Goal: Information Seeking & Learning: Understand process/instructions

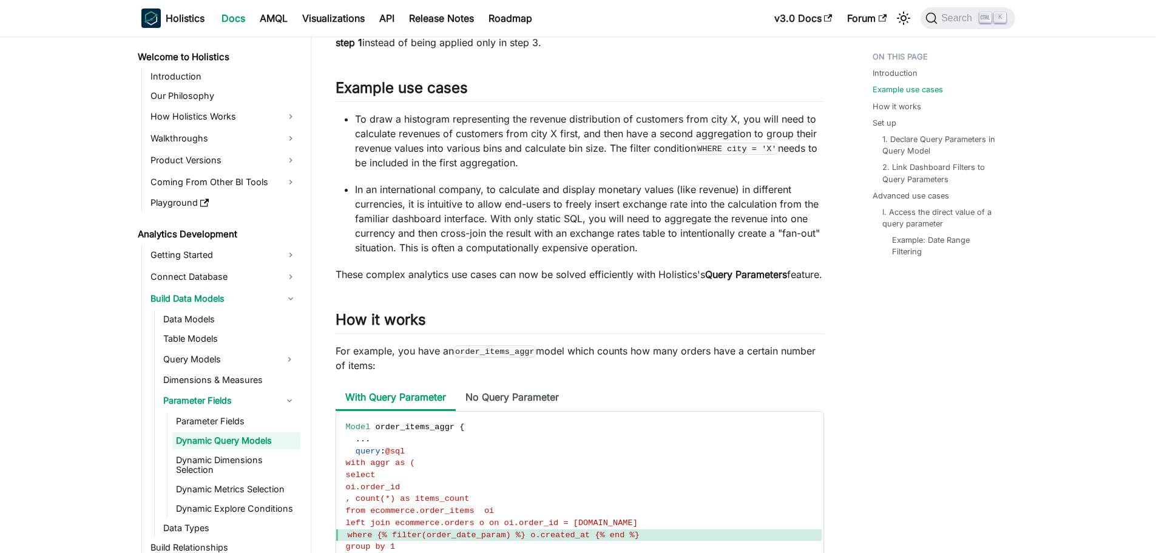
scroll to position [728, 0]
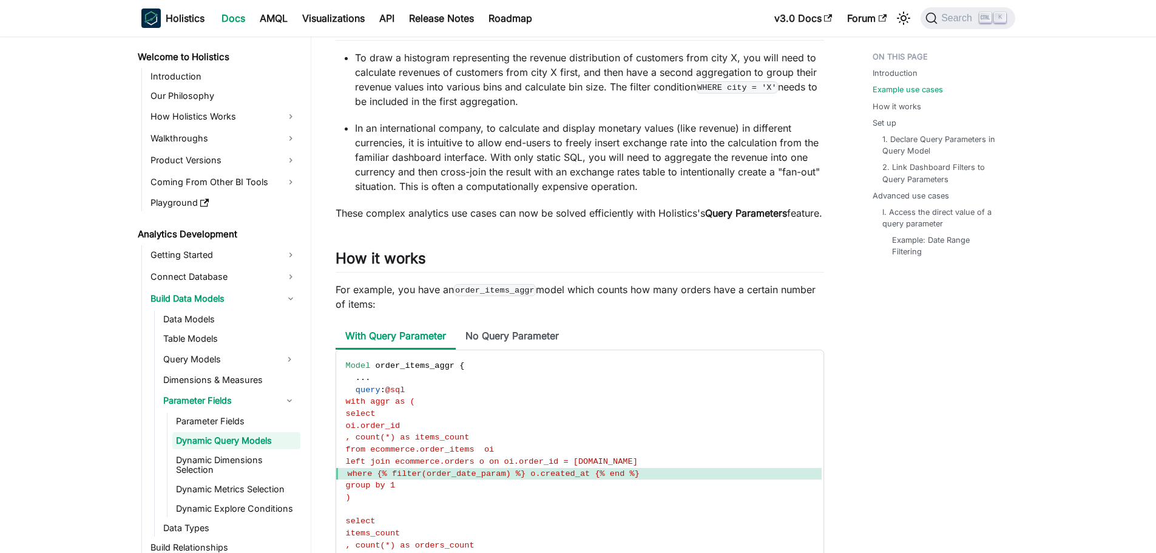
drag, startPoint x: 337, startPoint y: 304, endPoint x: 483, endPoint y: 317, distance: 146.3
click at [483, 311] on p "For example, you have an order_items_aggr model which counts how many orders ha…" at bounding box center [580, 296] width 489 height 29
click at [527, 311] on p "For example, you have an order_items_aggr model which counts how many orders ha…" at bounding box center [580, 296] width 489 height 29
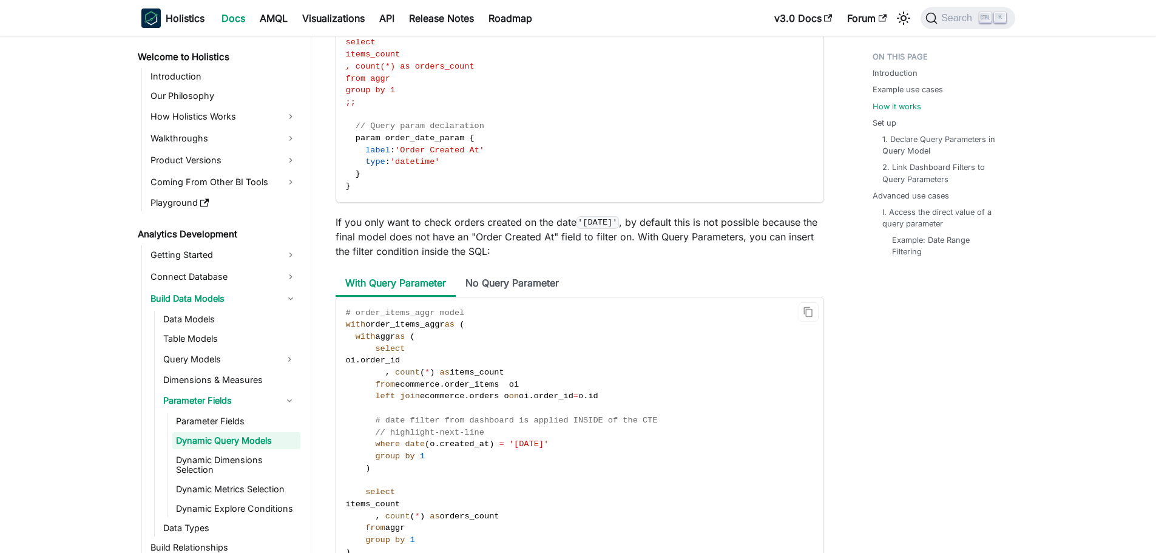
scroll to position [1214, 0]
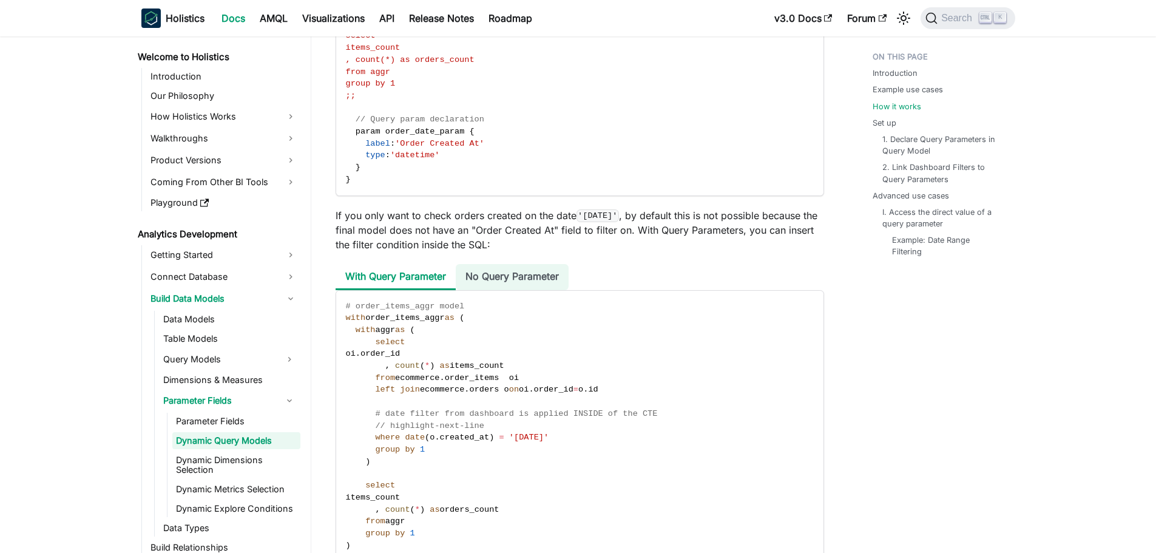
click at [520, 290] on li "No Query Parameter" at bounding box center [512, 277] width 113 height 26
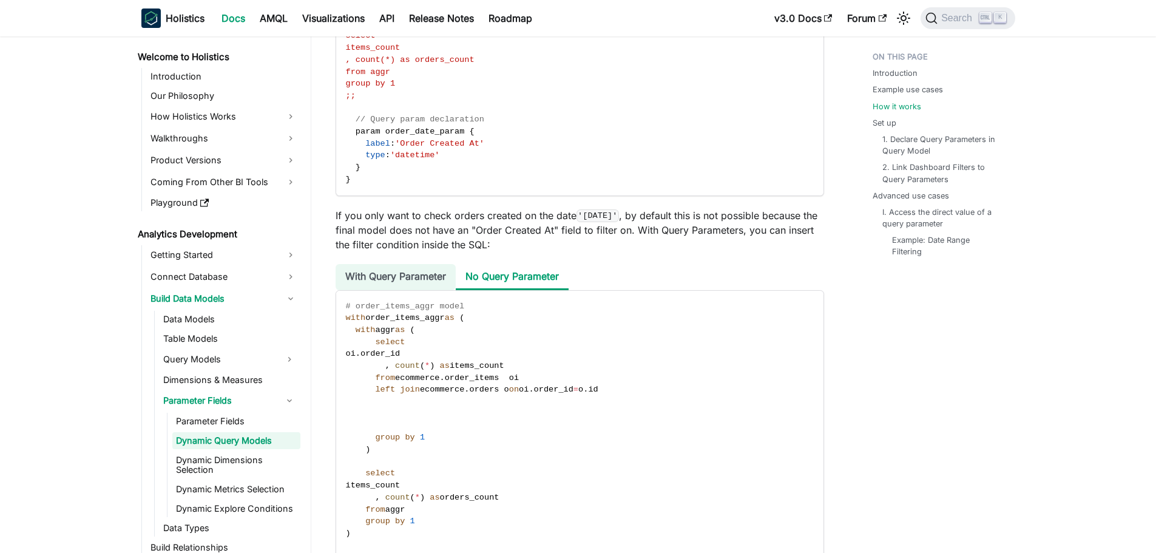
click at [418, 290] on li "With Query Parameter" at bounding box center [396, 277] width 120 height 26
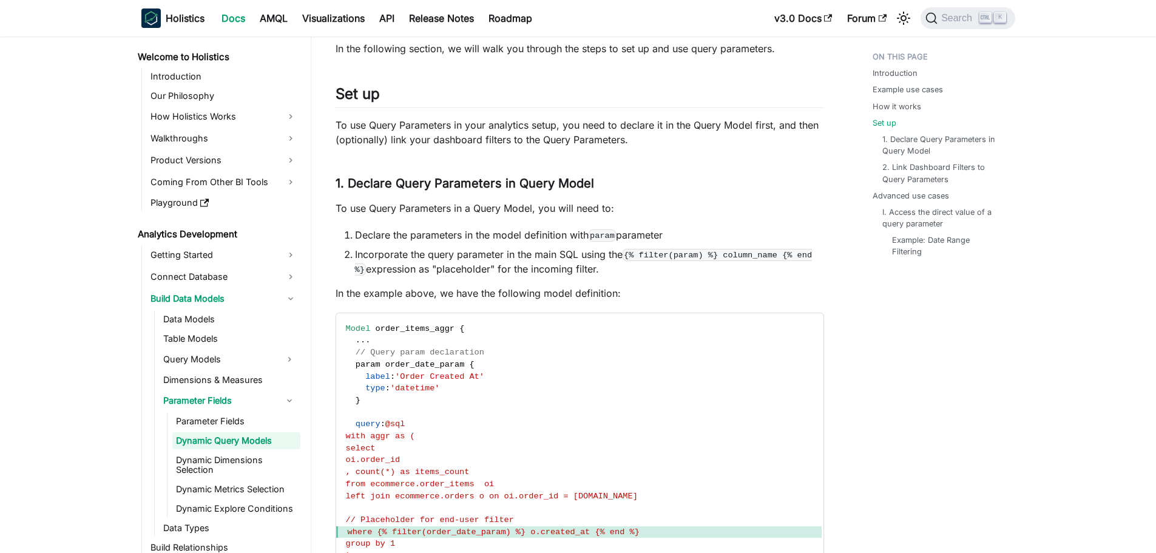
scroll to position [1821, 0]
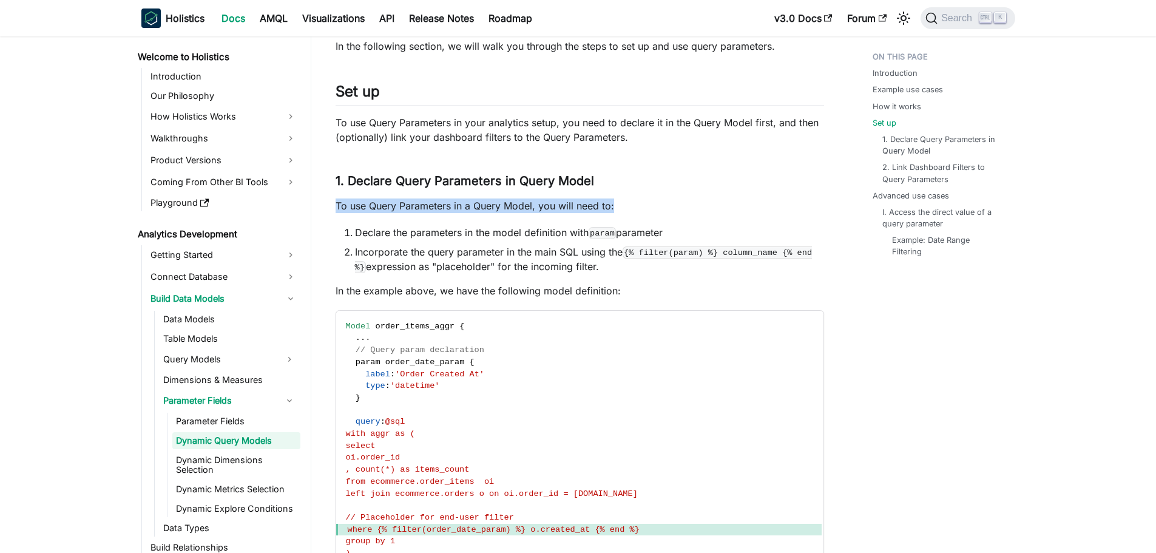
drag, startPoint x: 334, startPoint y: 218, endPoint x: 623, endPoint y: 220, distance: 288.9
click at [623, 220] on article "Analytics Development Build Data Models Parameter Fields Dynamic Query Models O…" at bounding box center [580, 328] width 508 height 4207
click at [355, 240] on li "Declare the parameters in the model definition with param parameter" at bounding box center [589, 232] width 469 height 15
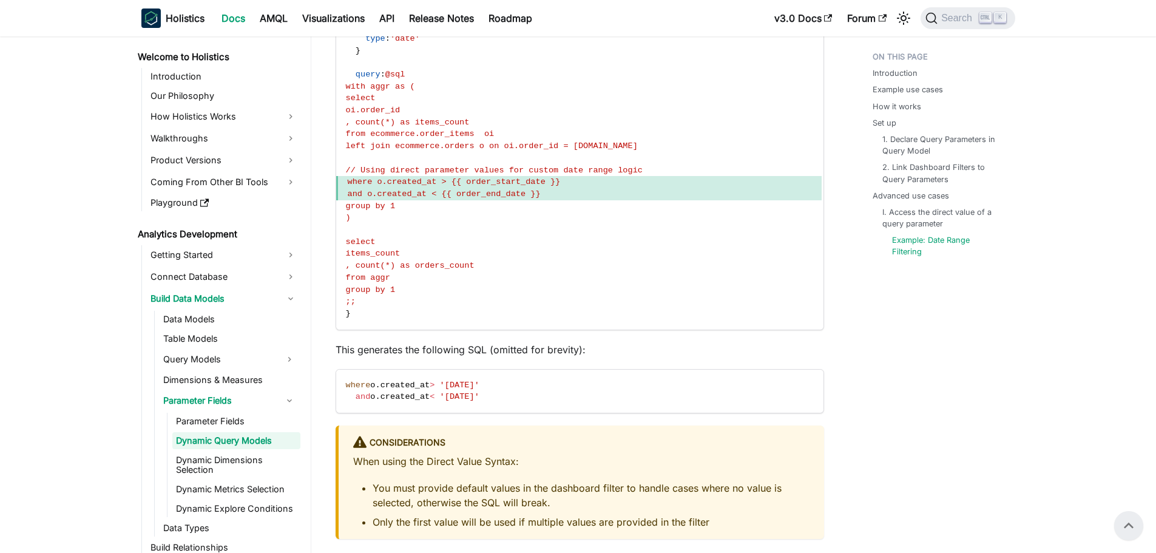
scroll to position [3350, 0]
